Goal: Find specific page/section: Find specific page/section

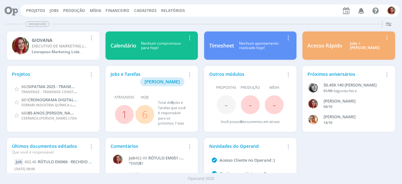
click at [345, 10] on icon at bounding box center [347, 10] width 10 height 9
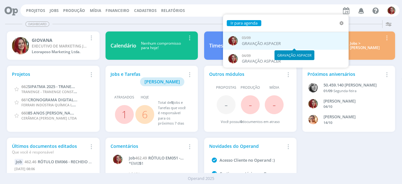
click at [271, 41] on div "GRAVAÇÃO ASPACER" at bounding box center [294, 44] width 104 height 6
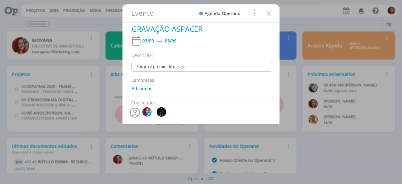
click at [346, 4] on div "Evento Agenda Operand Sem resultados Cancelar Evento GRAVAÇÃO ASPACER 03/09 ---…" at bounding box center [201, 92] width 402 height 184
click at [268, 13] on icon "Close" at bounding box center [268, 12] width 9 height 9
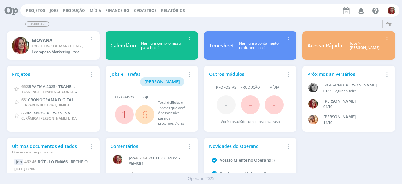
click at [8, 10] on icon at bounding box center [9, 10] width 13 height 12
click at [10, 9] on icon at bounding box center [9, 10] width 13 height 12
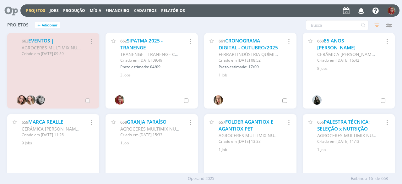
click at [10, 9] on icon at bounding box center [9, 10] width 13 height 12
